Goal: Navigation & Orientation: Find specific page/section

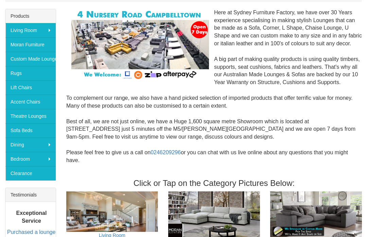
scroll to position [111, 0]
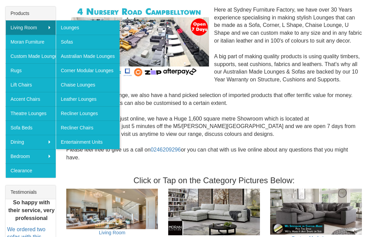
click at [80, 130] on link "Recliner Chairs" at bounding box center [88, 127] width 64 height 14
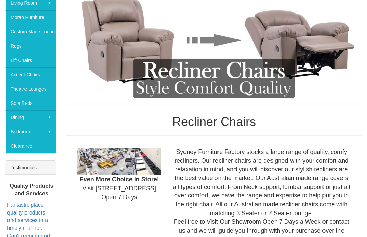
scroll to position [131, 0]
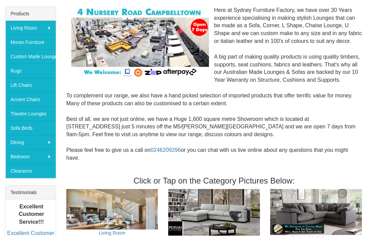
scroll to position [110, 0]
click at [22, 85] on link "Lift Chairs" at bounding box center [30, 85] width 50 height 14
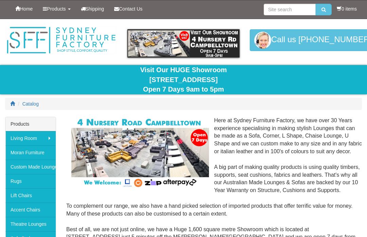
scroll to position [110, 0]
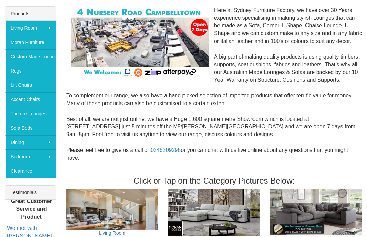
click at [22, 100] on link "Accent Chairs" at bounding box center [30, 99] width 50 height 14
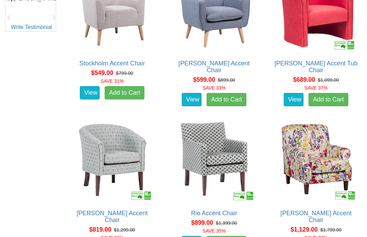
scroll to position [390, 0]
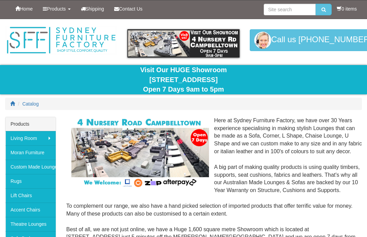
scroll to position [110, 0]
